Goal: Check status: Check status

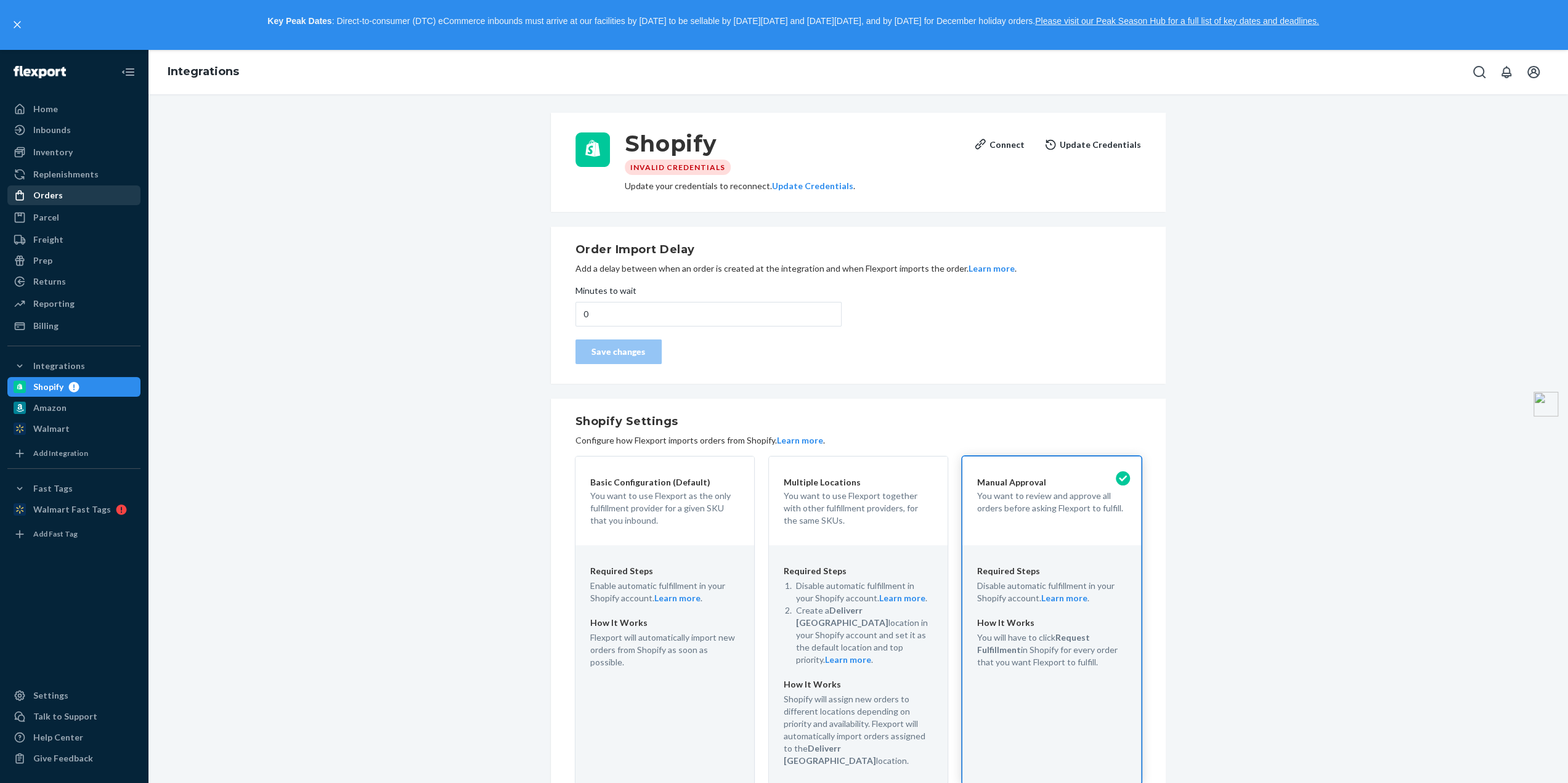
click at [56, 200] on div "Orders" at bounding box center [48, 195] width 30 height 12
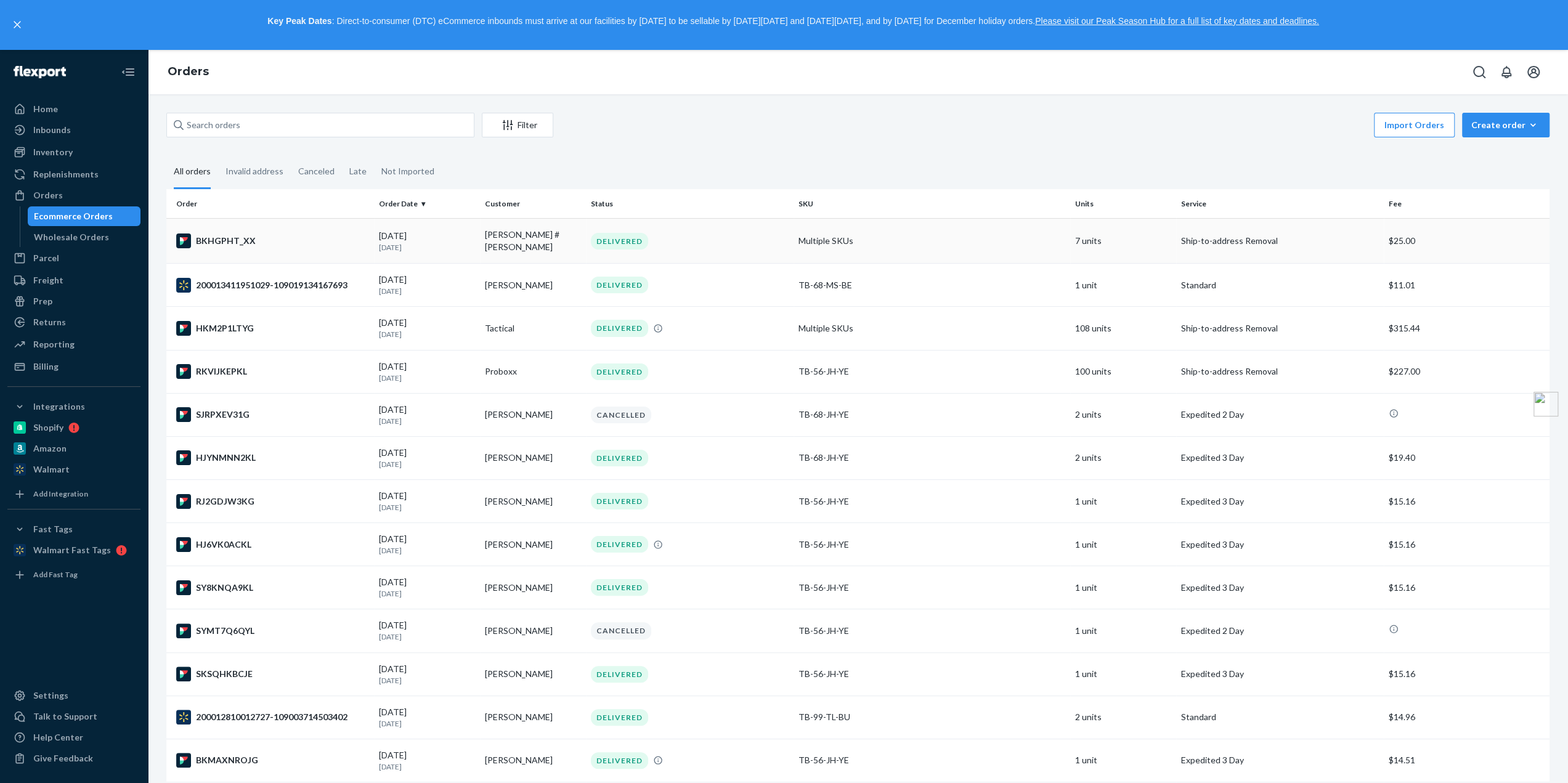
click at [315, 233] on div "BKHGPHT_XX" at bounding box center [273, 240] width 193 height 15
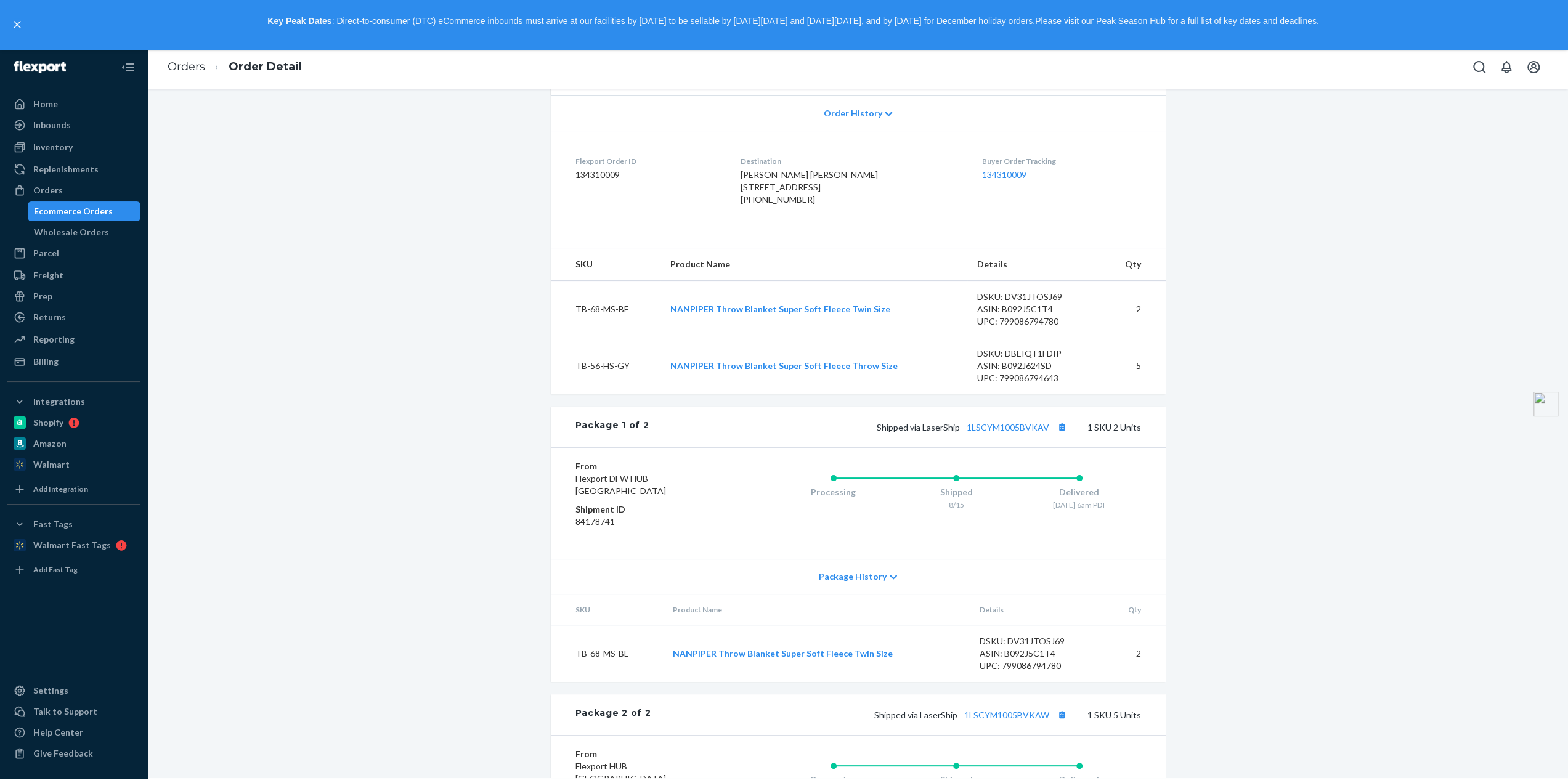
scroll to position [240, 0]
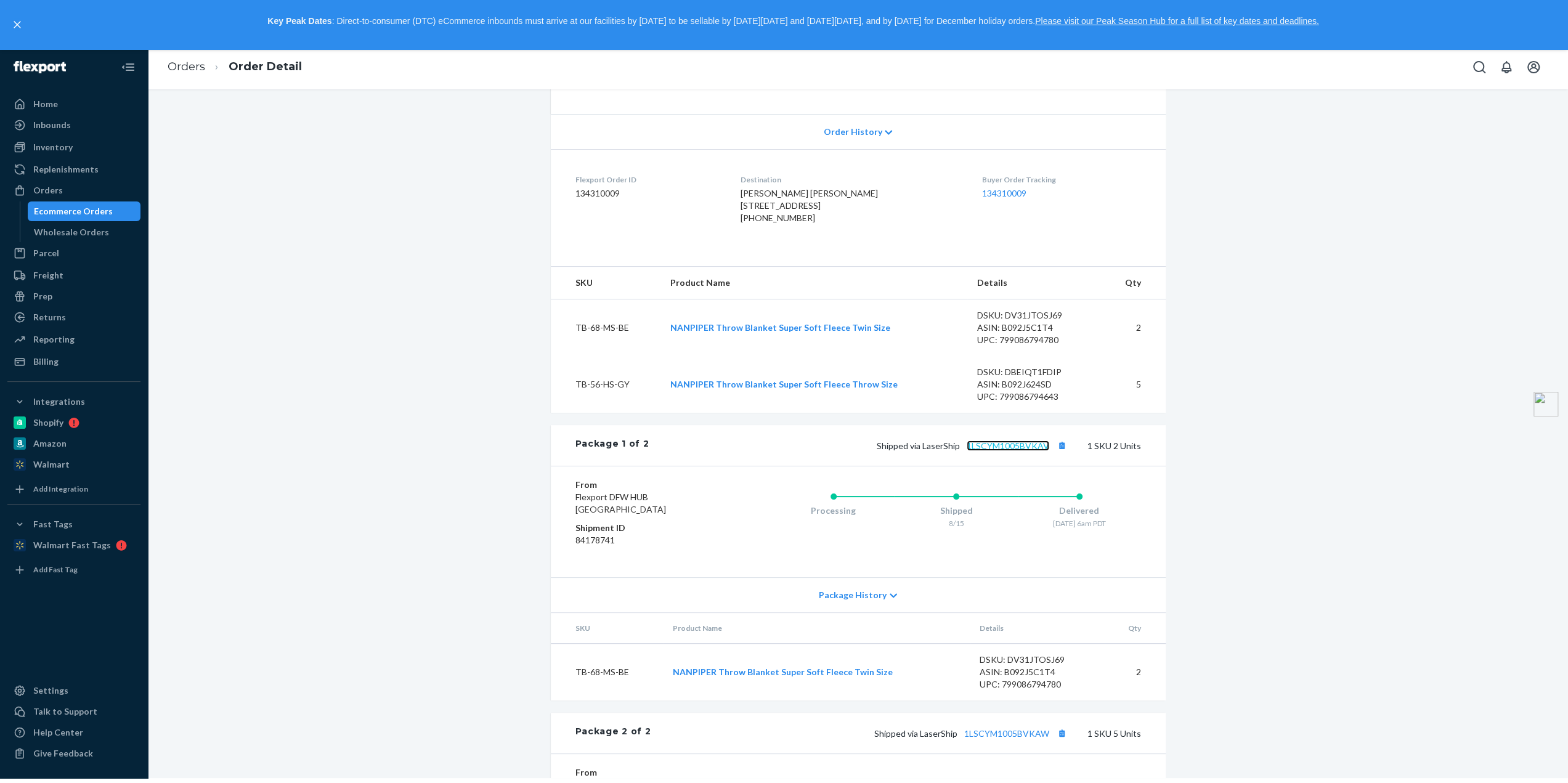
click at [990, 451] on link "1LSCYM1005BVKAV" at bounding box center [1008, 445] width 83 height 10
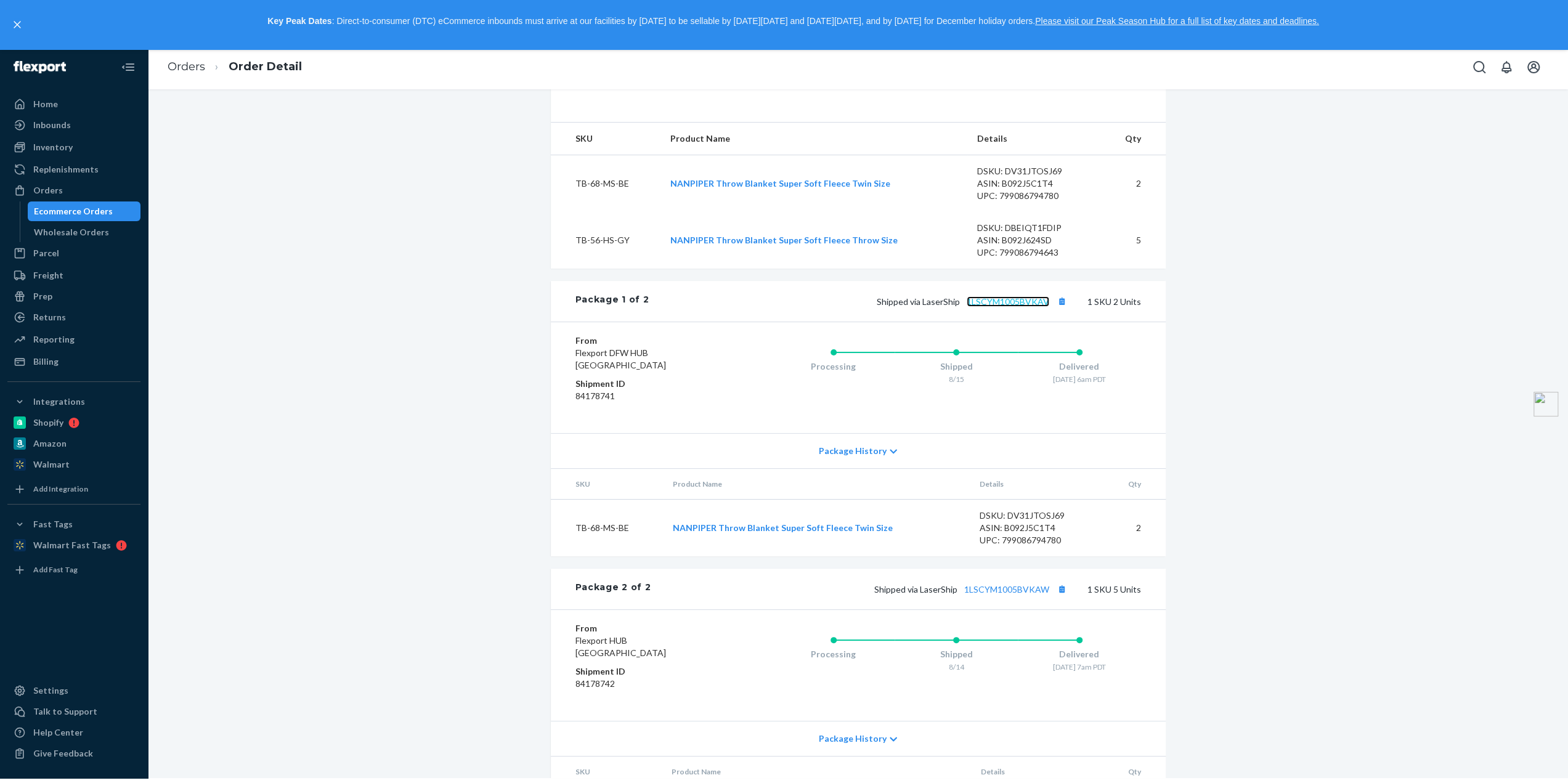
scroll to position [425, 0]
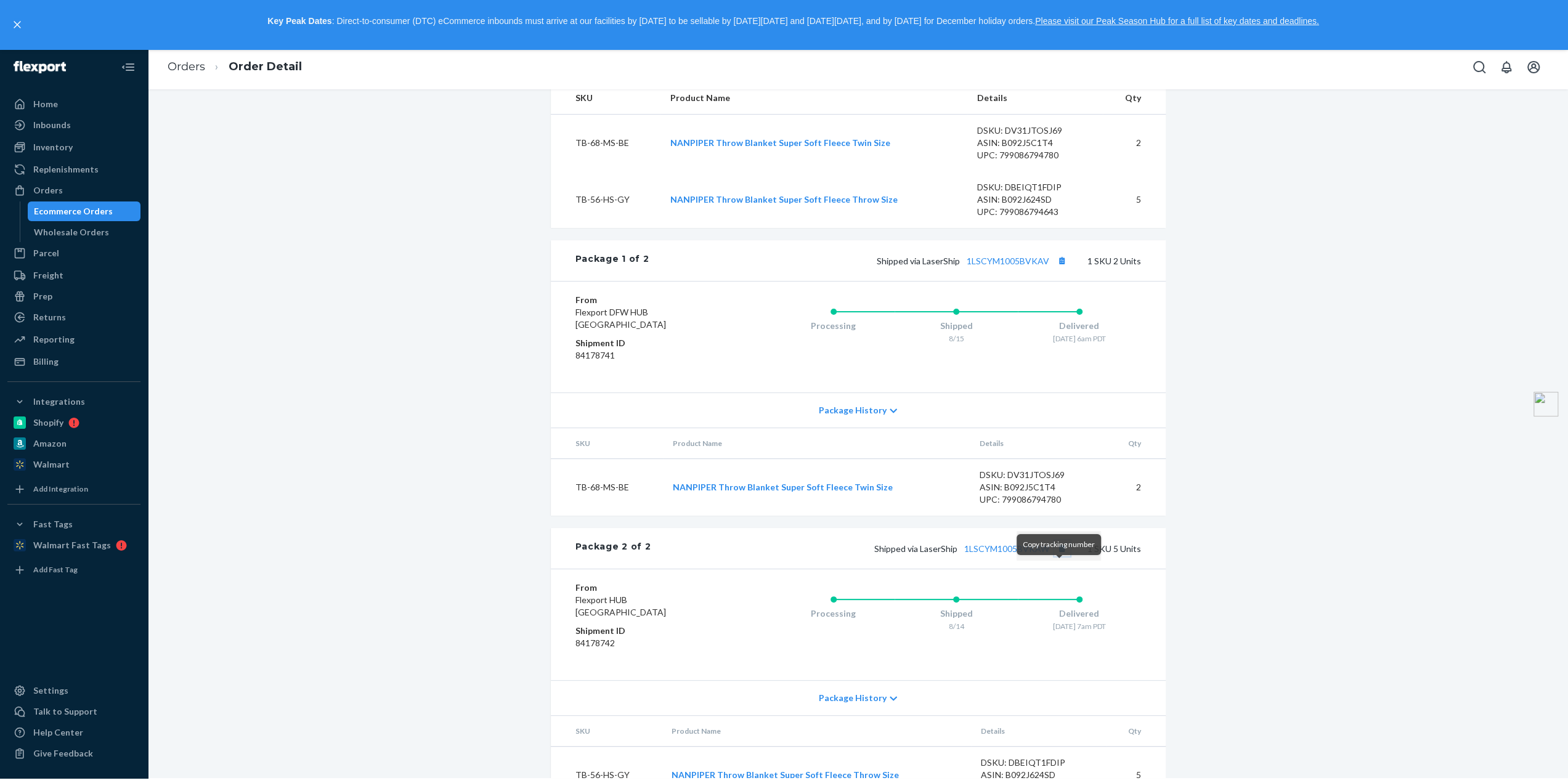
click at [1063, 556] on button "Copy tracking number" at bounding box center [1062, 548] width 16 height 16
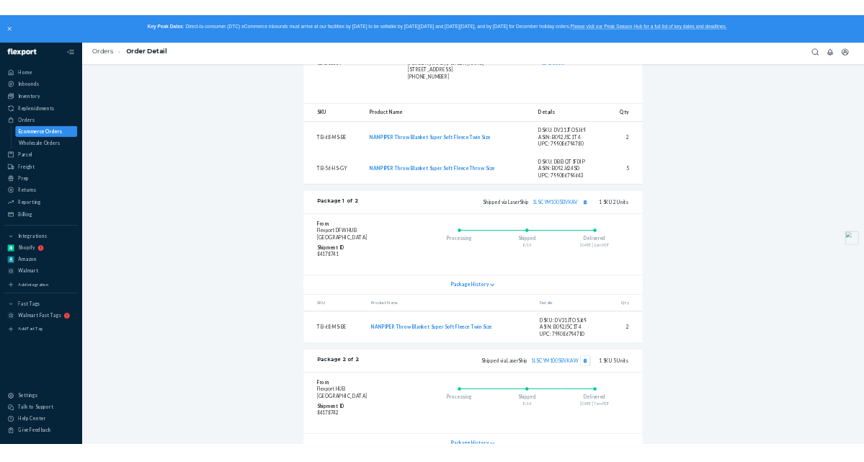
scroll to position [353, 0]
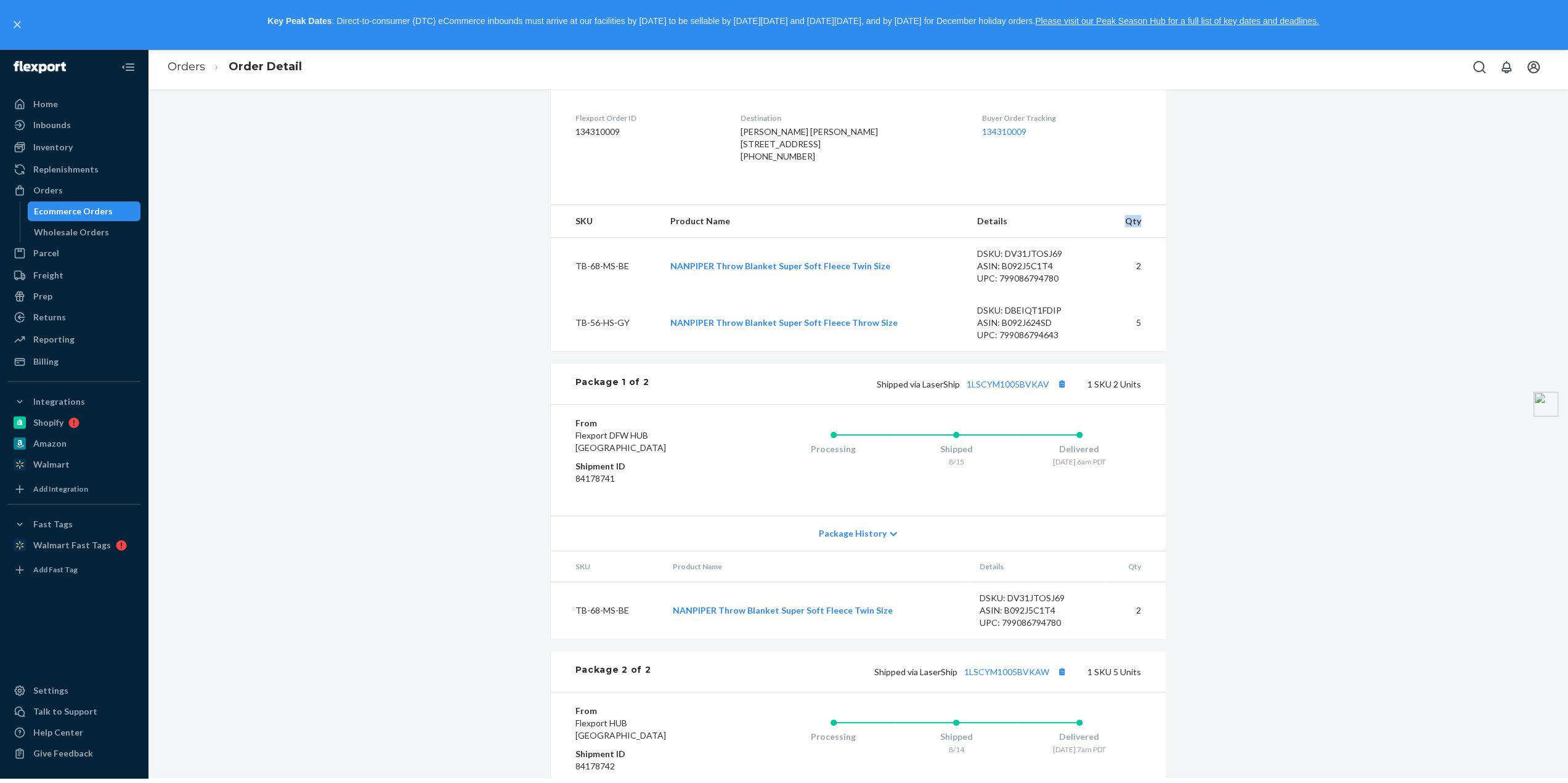
drag, startPoint x: 1119, startPoint y: 242, endPoint x: 1137, endPoint y: 240, distance: 18.1
click at [1137, 238] on th "Qty" at bounding box center [1135, 221] width 63 height 32
copy th "Qty"
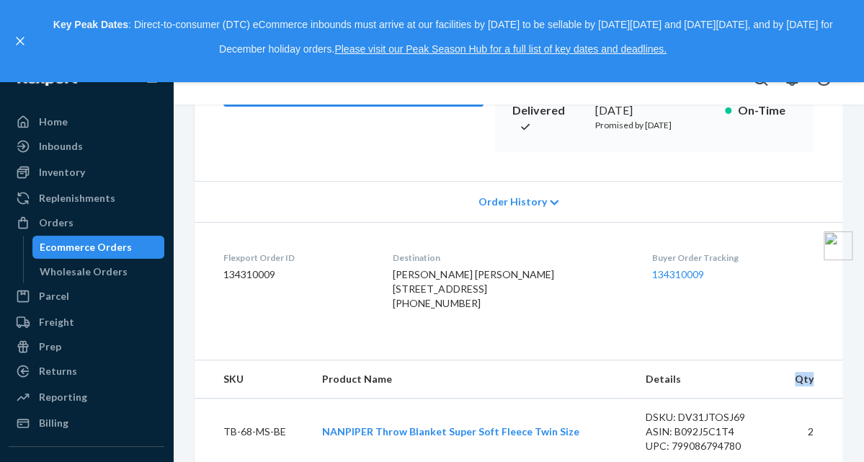
scroll to position [161, 0]
